Goal: Task Accomplishment & Management: Use online tool/utility

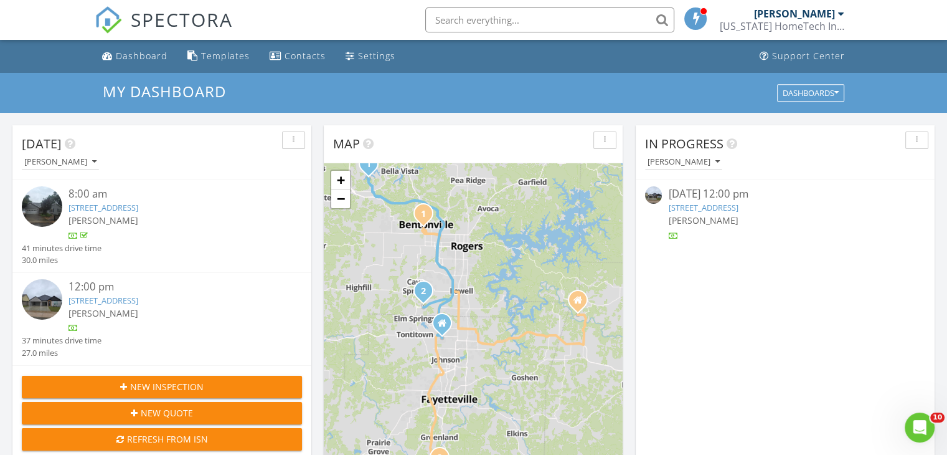
click at [135, 300] on link "4794 Farmhouse St, Springdale, AR 72762" at bounding box center [104, 300] width 70 height 11
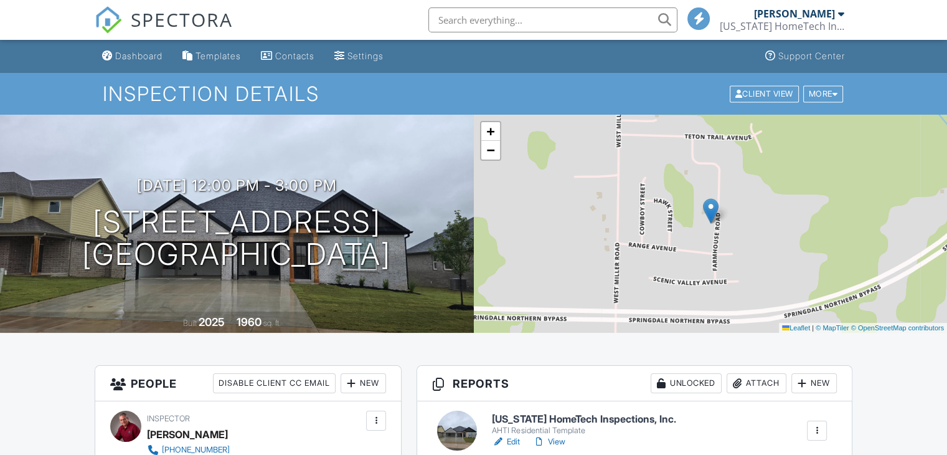
scroll to position [187, 0]
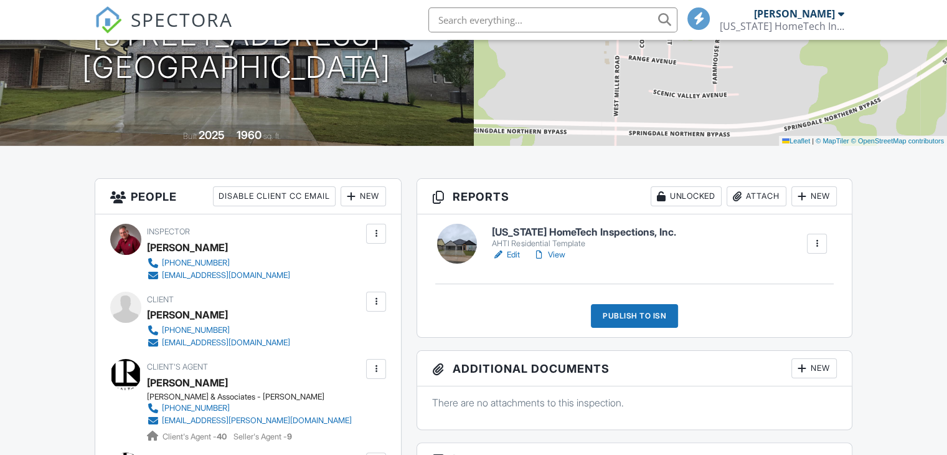
click at [558, 253] on link "View" at bounding box center [549, 255] width 32 height 12
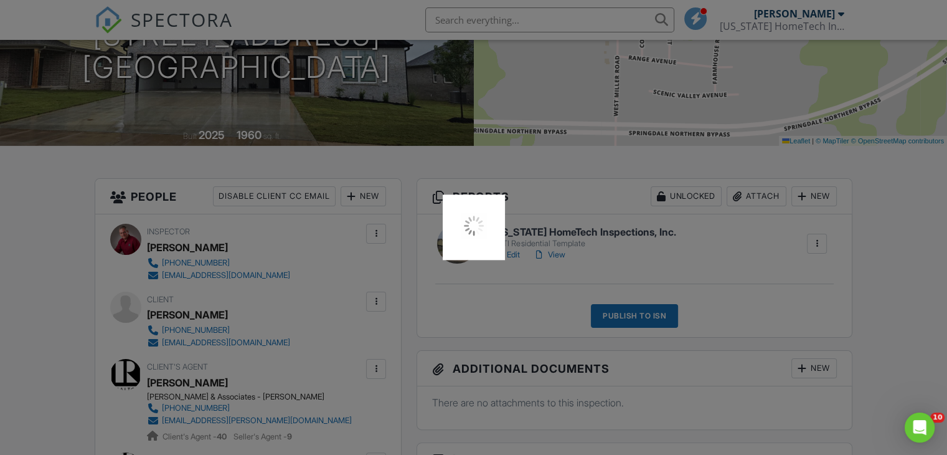
scroll to position [0, 0]
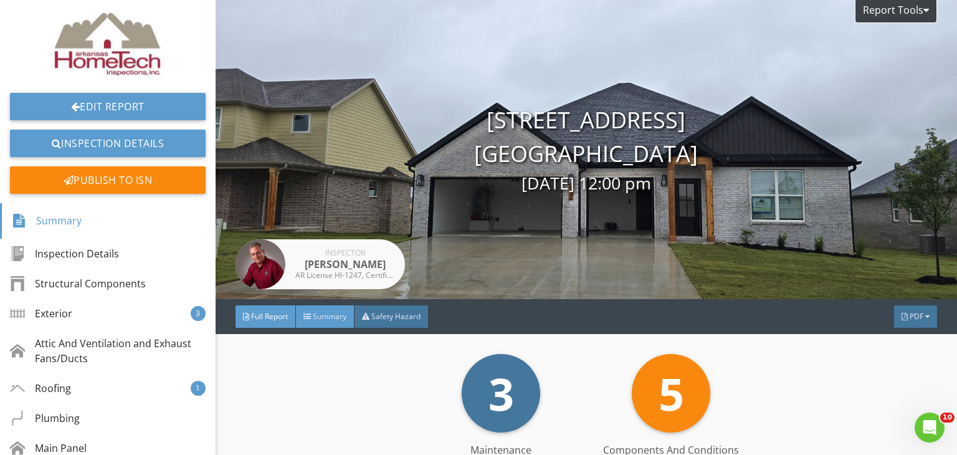
click at [334, 312] on span "Summary" at bounding box center [330, 316] width 34 height 11
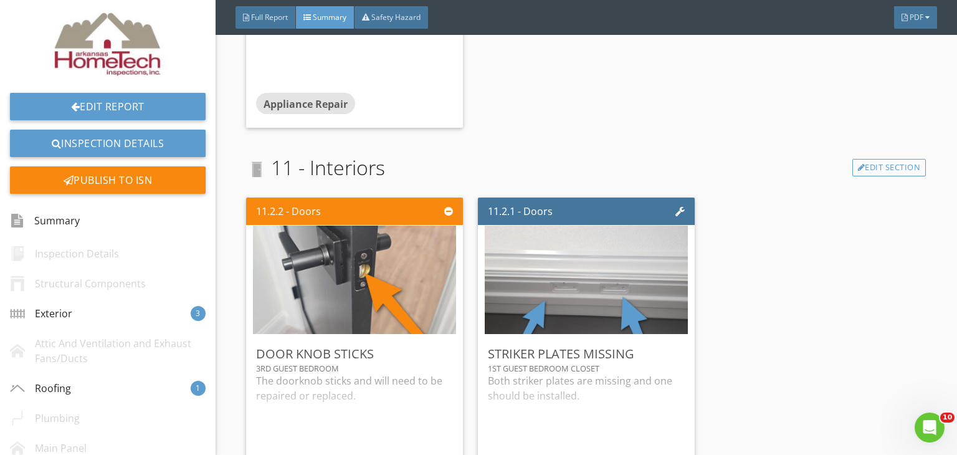
scroll to position [1787, 0]
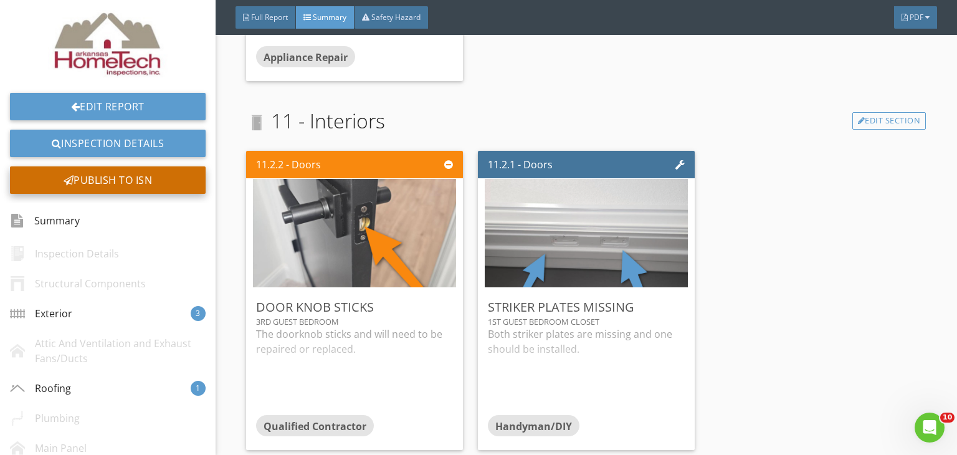
click at [113, 179] on div "Publish to ISN" at bounding box center [108, 179] width 196 height 27
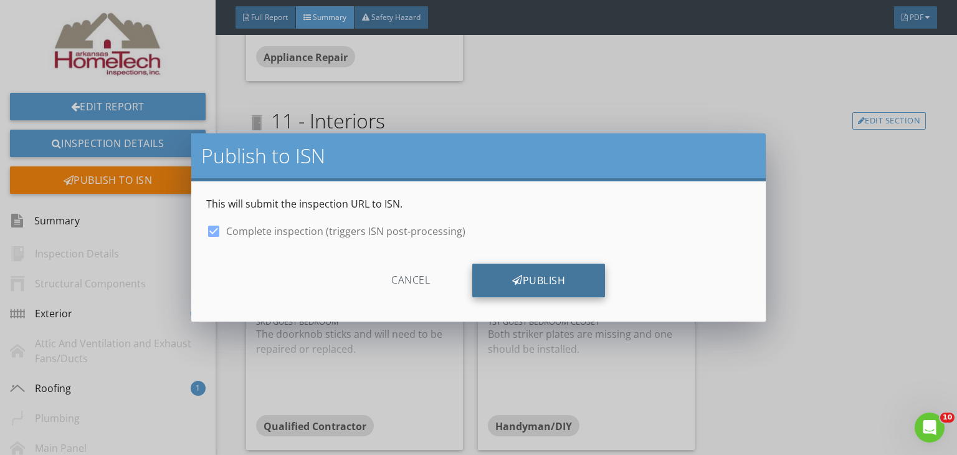
click at [541, 280] on div "Publish" at bounding box center [538, 280] width 133 height 34
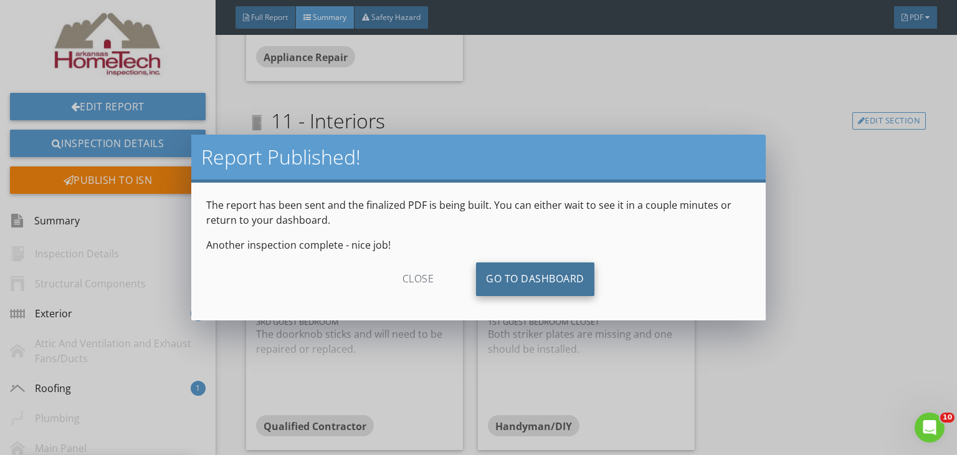
click at [496, 272] on link "Go To Dashboard" at bounding box center [535, 279] width 118 height 34
